Goal: Information Seeking & Learning: Compare options

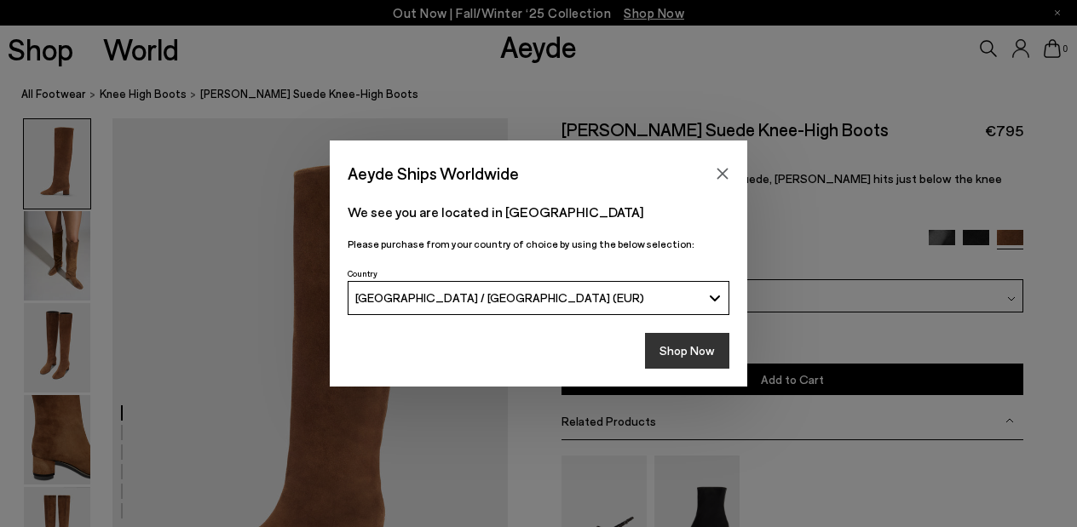
click at [695, 350] on button "Shop Now" at bounding box center [687, 351] width 84 height 36
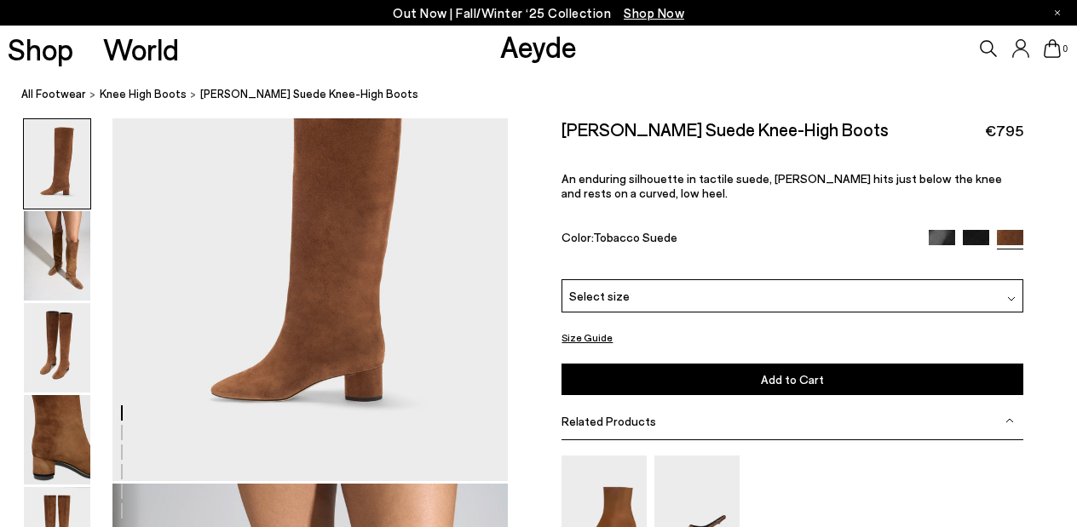
scroll to position [167, 0]
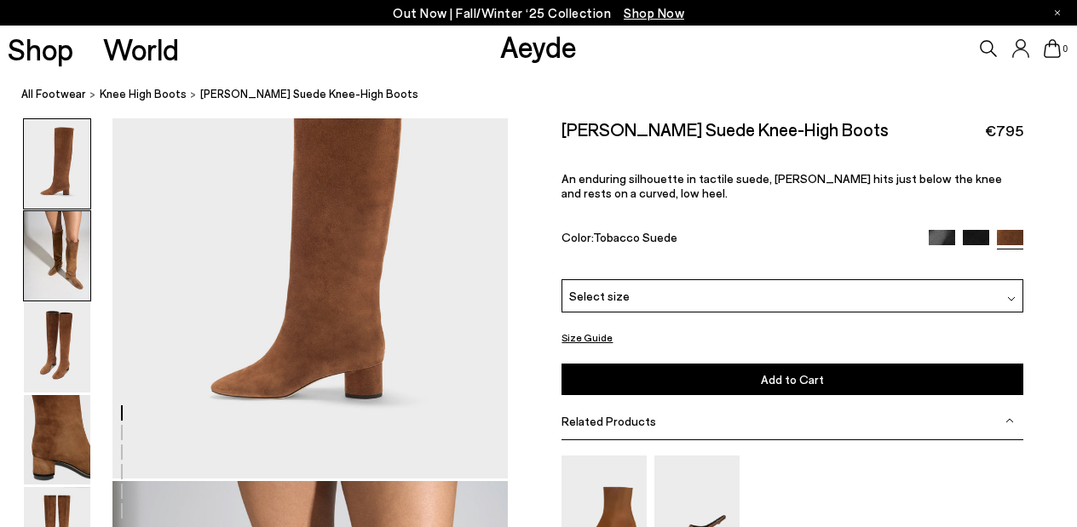
click at [66, 242] on img at bounding box center [57, 255] width 66 height 89
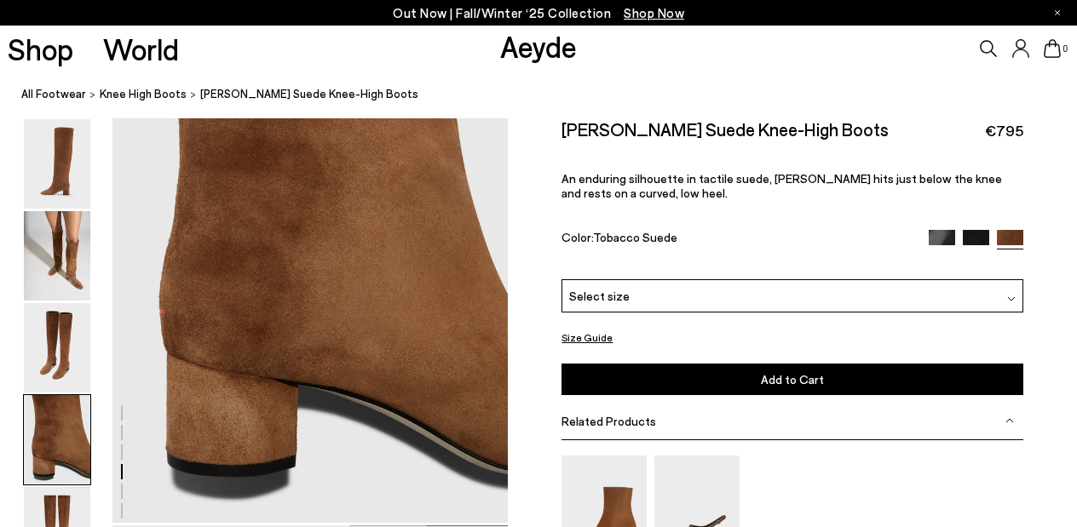
scroll to position [1715, 0]
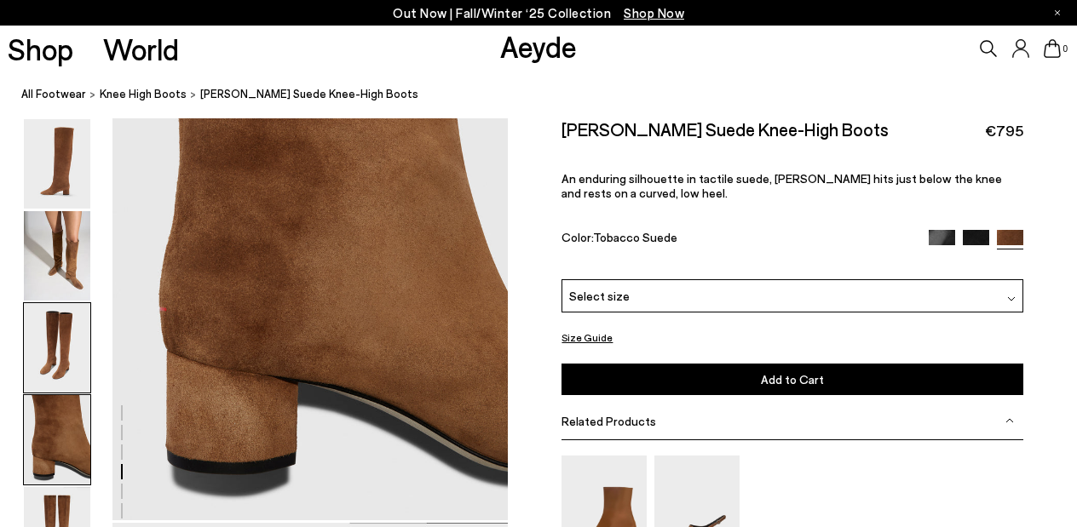
click at [57, 329] on img at bounding box center [57, 347] width 66 height 89
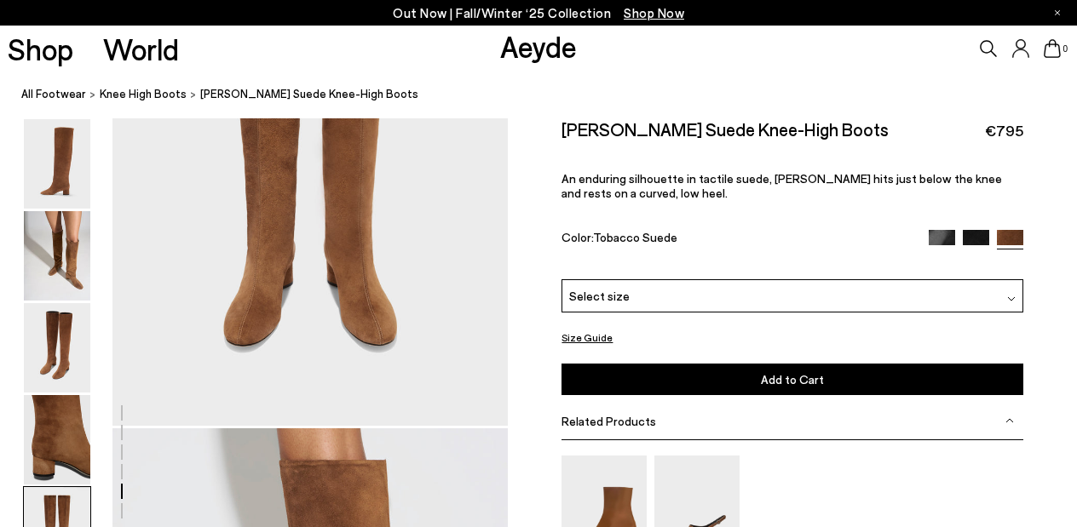
scroll to position [2343, 0]
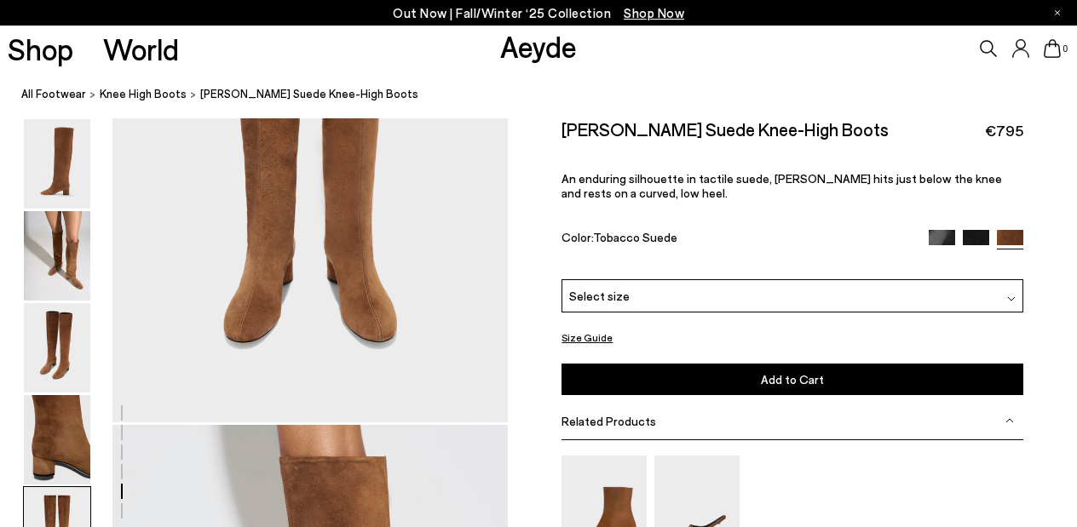
click at [971, 239] on img at bounding box center [976, 243] width 26 height 26
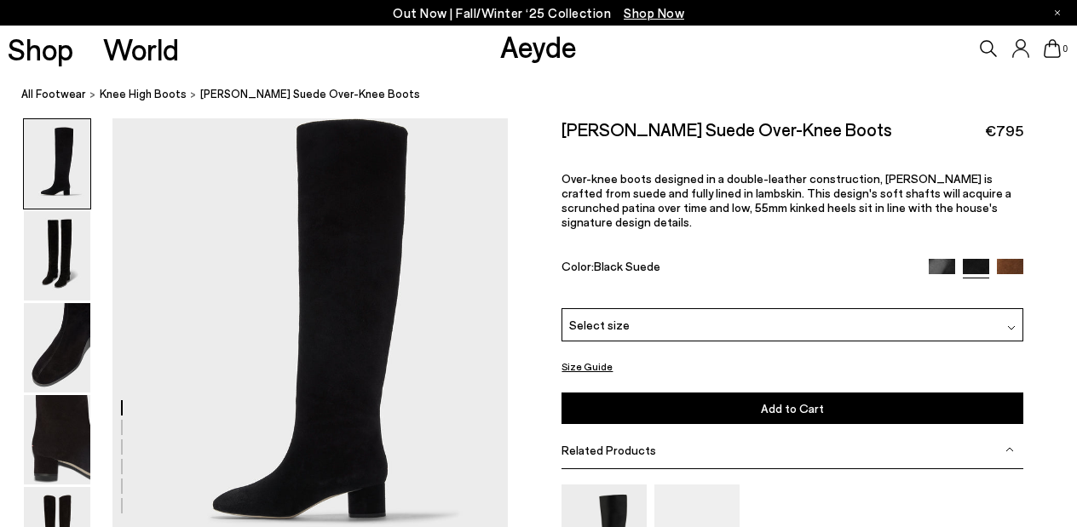
click at [930, 259] on img at bounding box center [942, 272] width 26 height 26
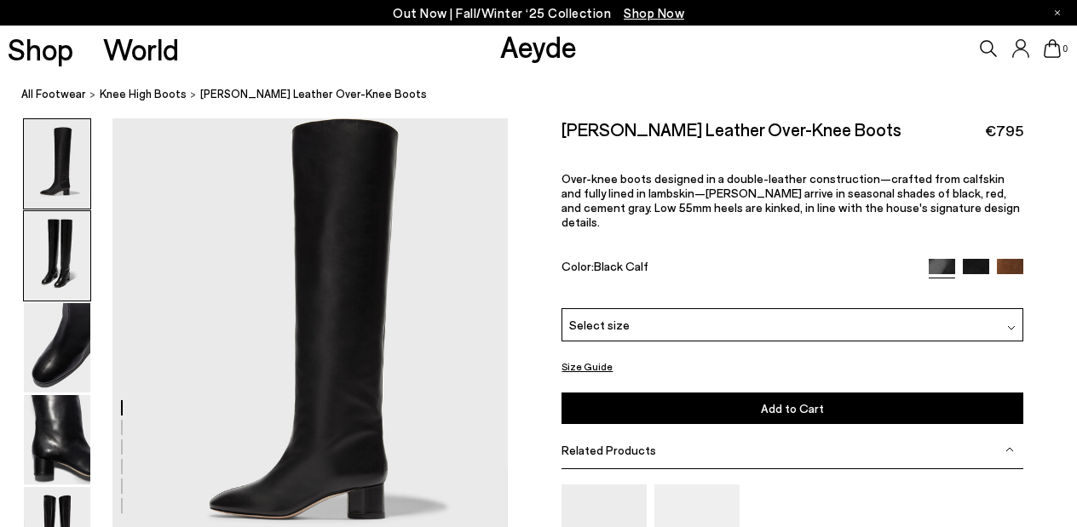
click at [72, 262] on img at bounding box center [57, 255] width 66 height 89
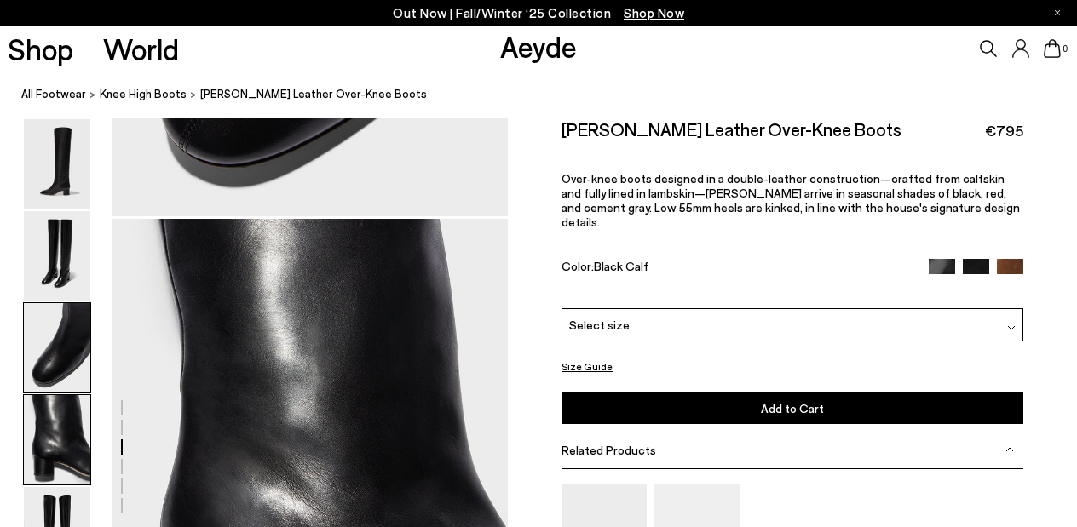
scroll to position [1372, 0]
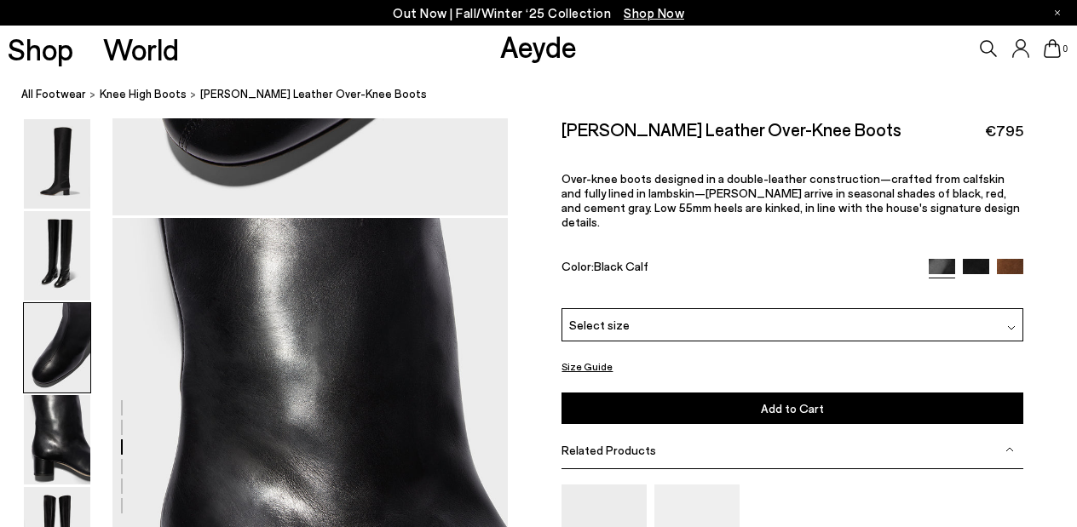
click at [1015, 259] on img at bounding box center [1010, 272] width 26 height 26
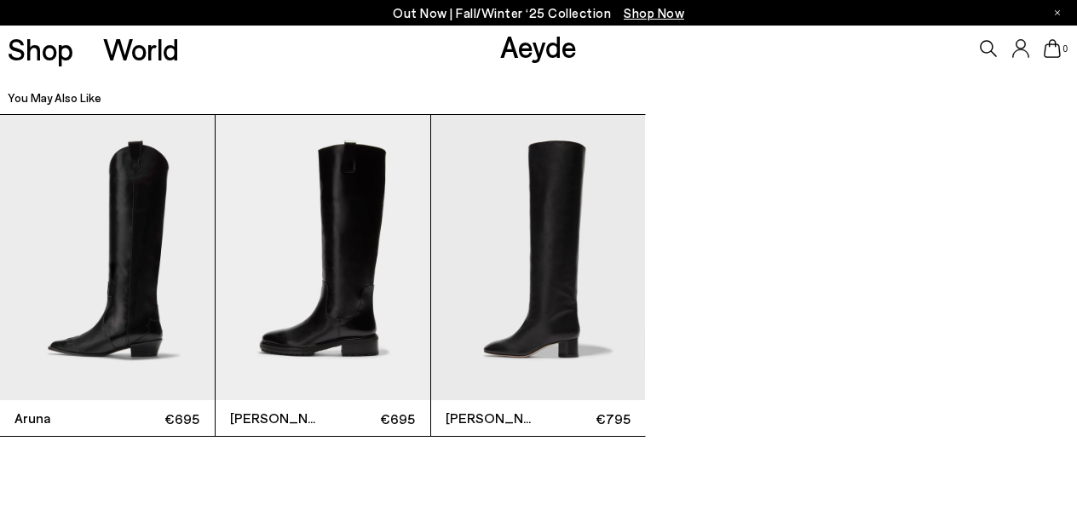
scroll to position [3309, 0]
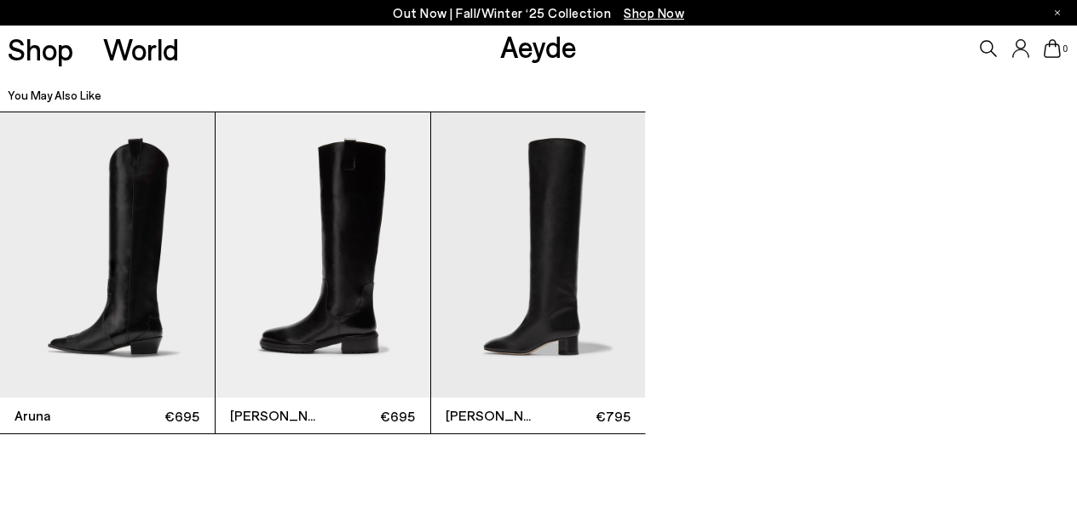
click at [130, 294] on img "1 / 3" at bounding box center [107, 255] width 215 height 286
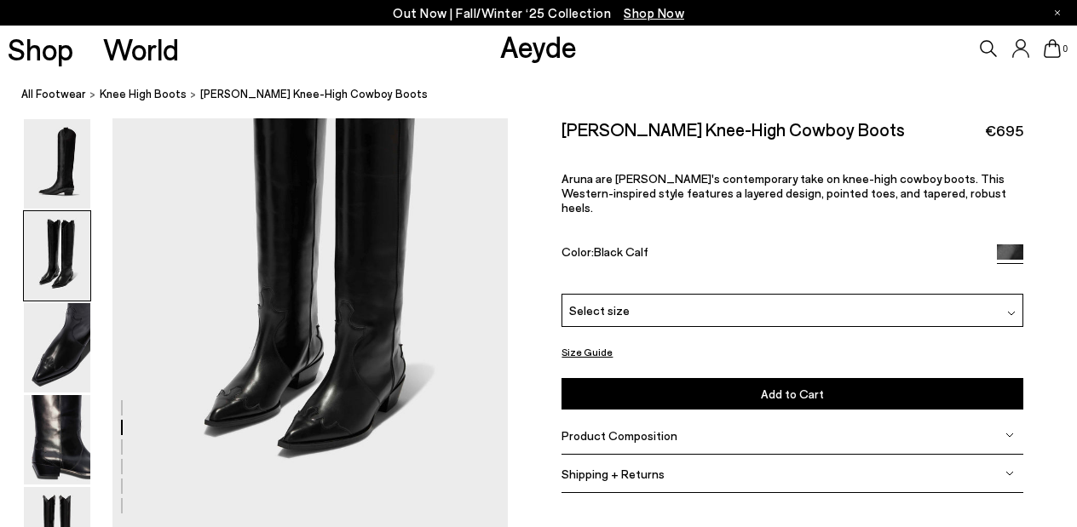
scroll to position [521, 0]
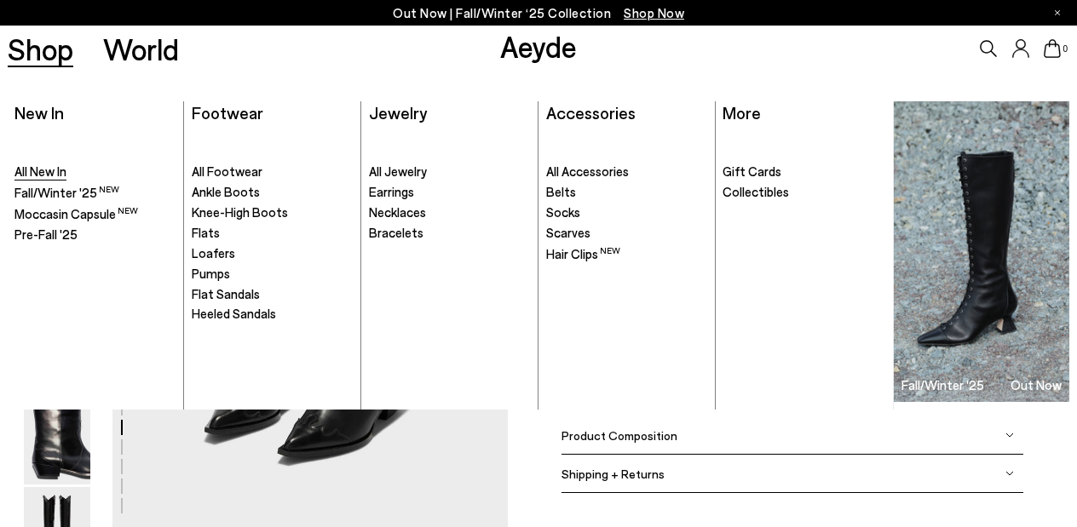
click at [128, 178] on link "All New In" at bounding box center [94, 172] width 161 height 17
